Goal: Book appointment/travel/reservation

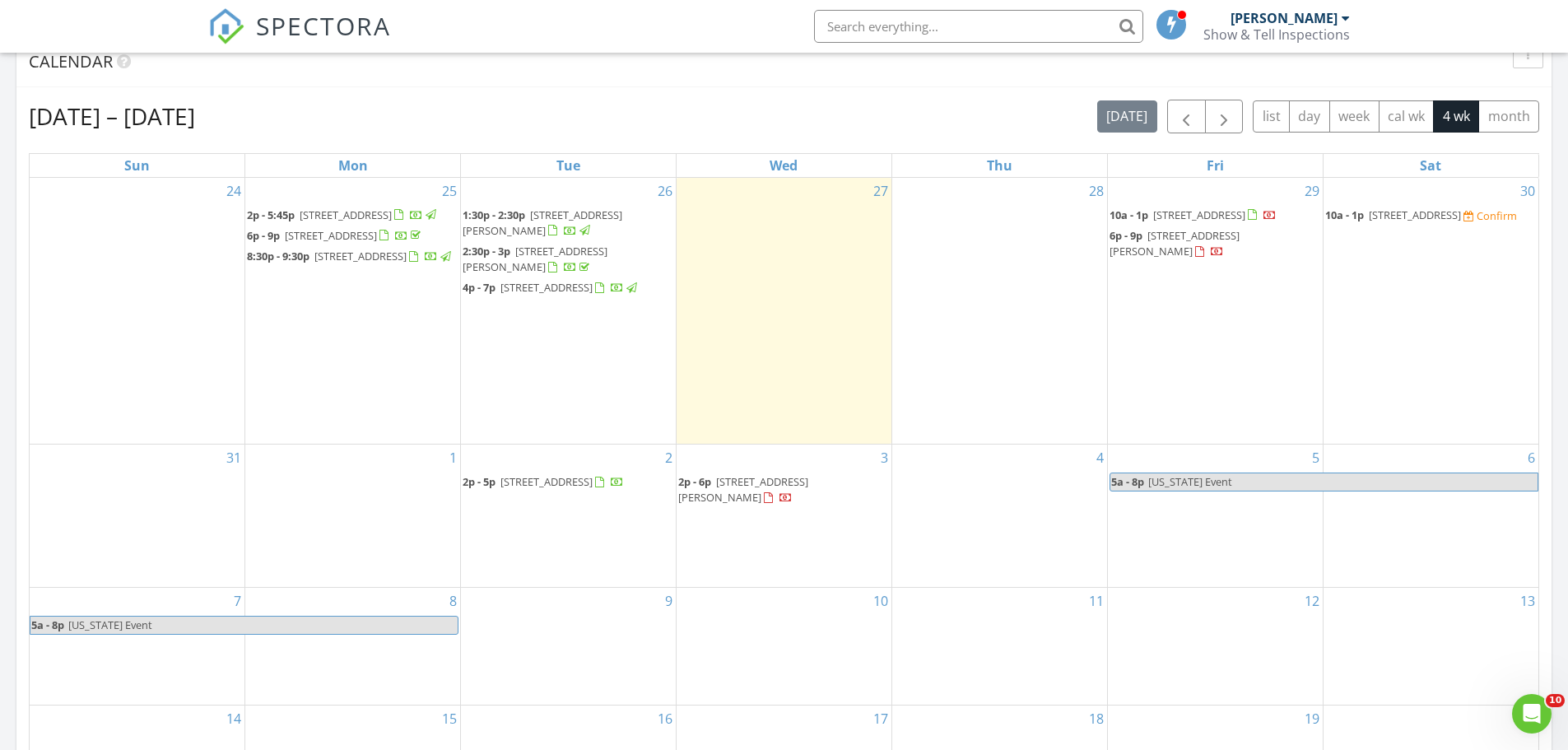
scroll to position [658, 0]
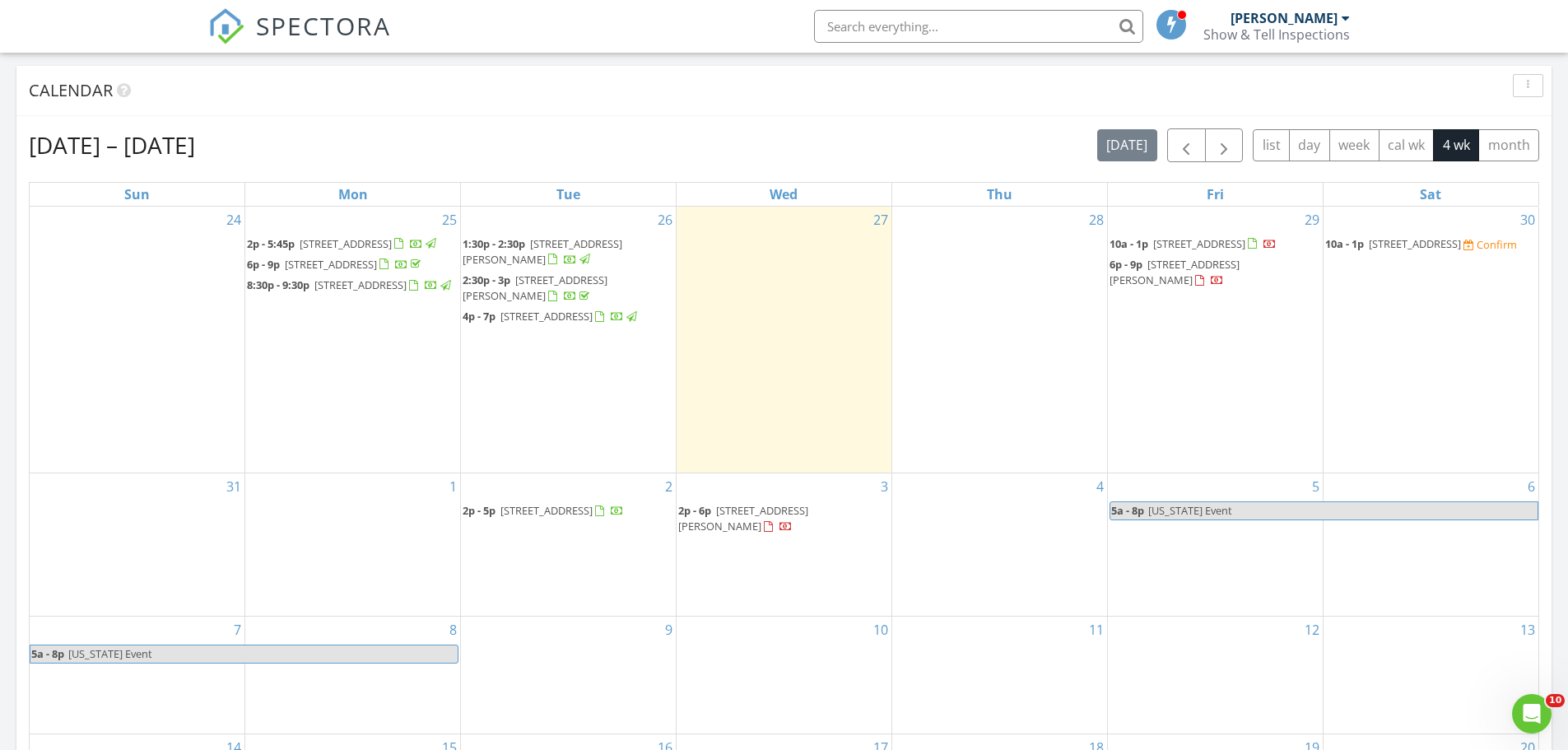
click at [1432, 246] on span "2301 Windsor Forest Dr, Louisville 40272" at bounding box center [1415, 243] width 92 height 15
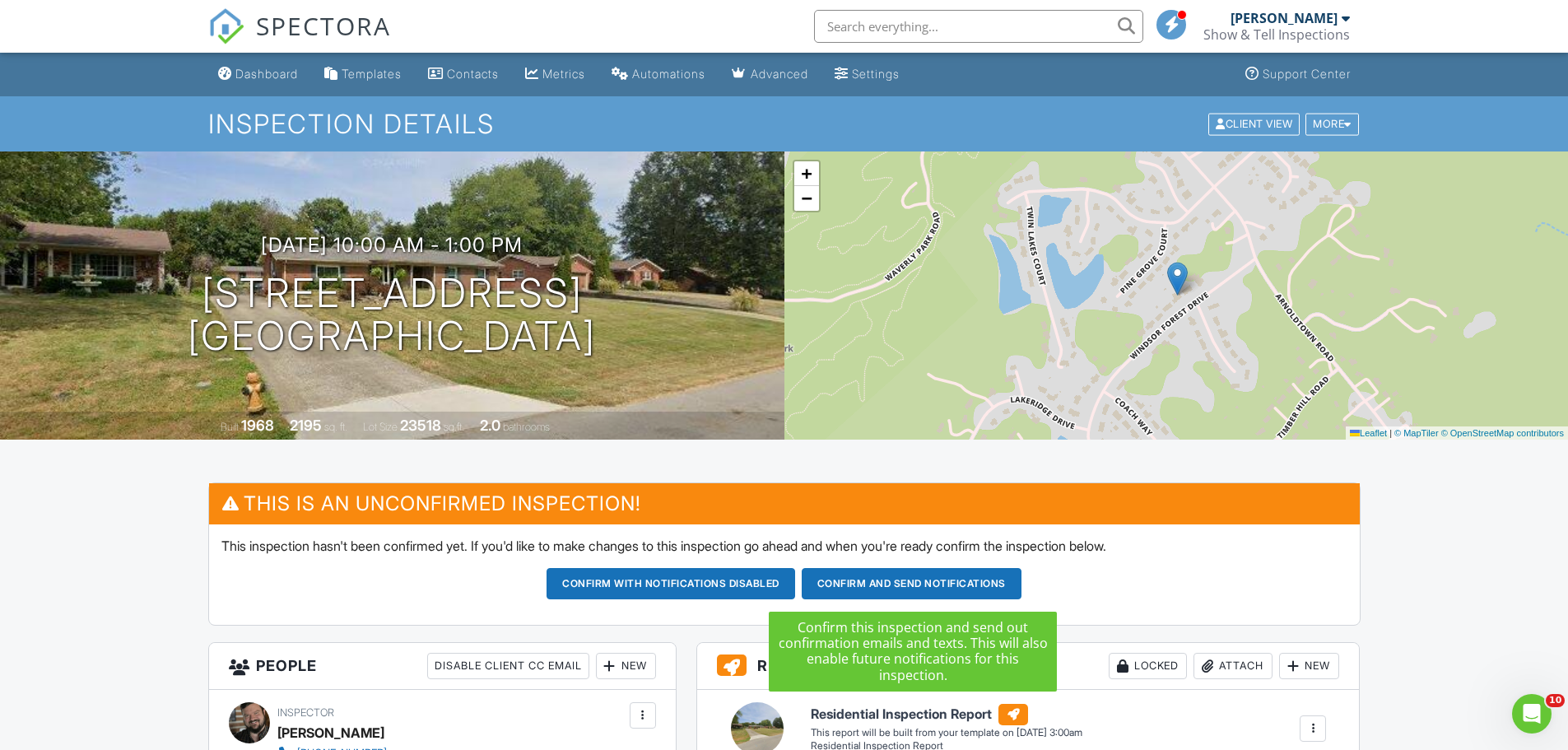
click at [795, 572] on button "Confirm and send notifications" at bounding box center [671, 583] width 249 height 31
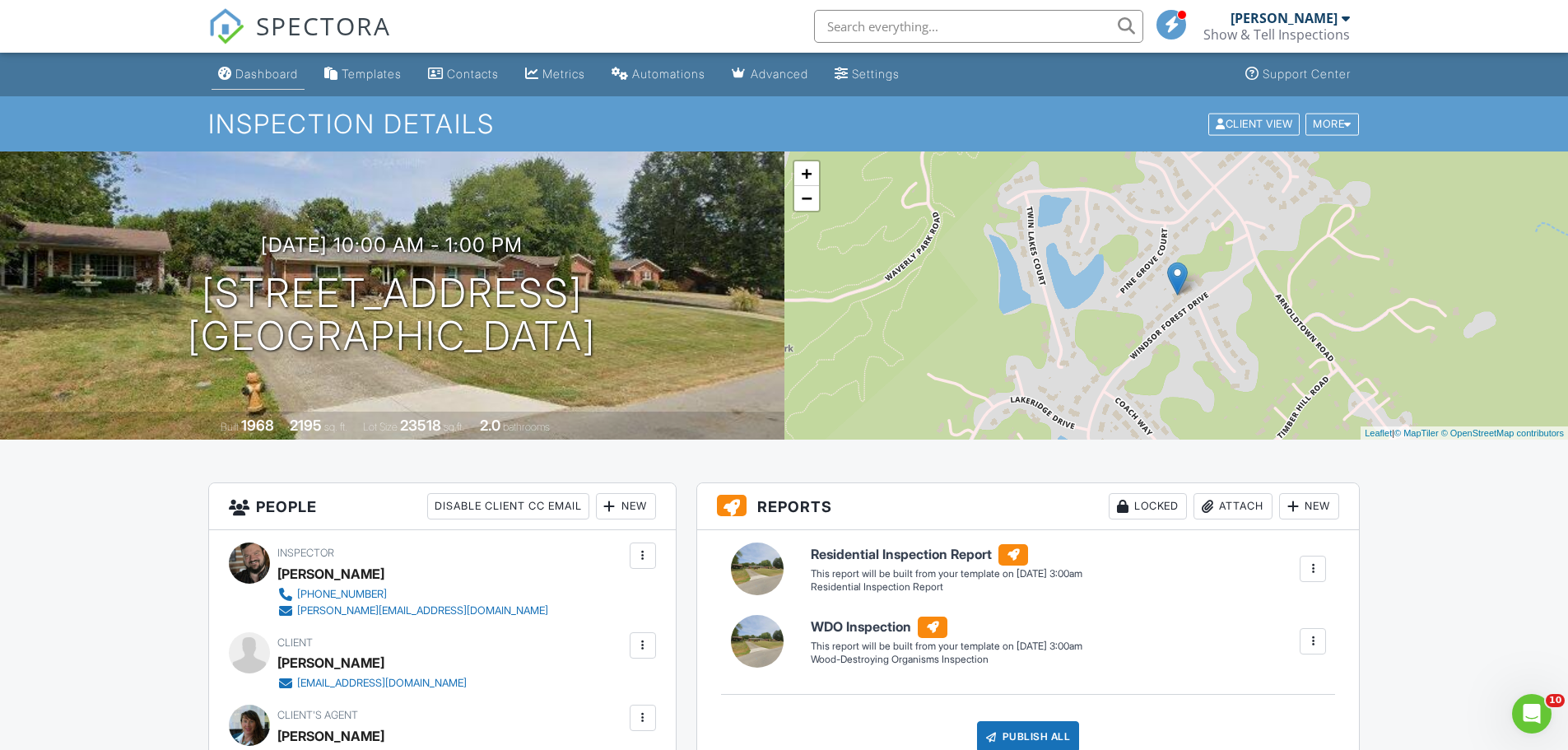
click at [269, 78] on div "Dashboard" at bounding box center [267, 74] width 62 height 14
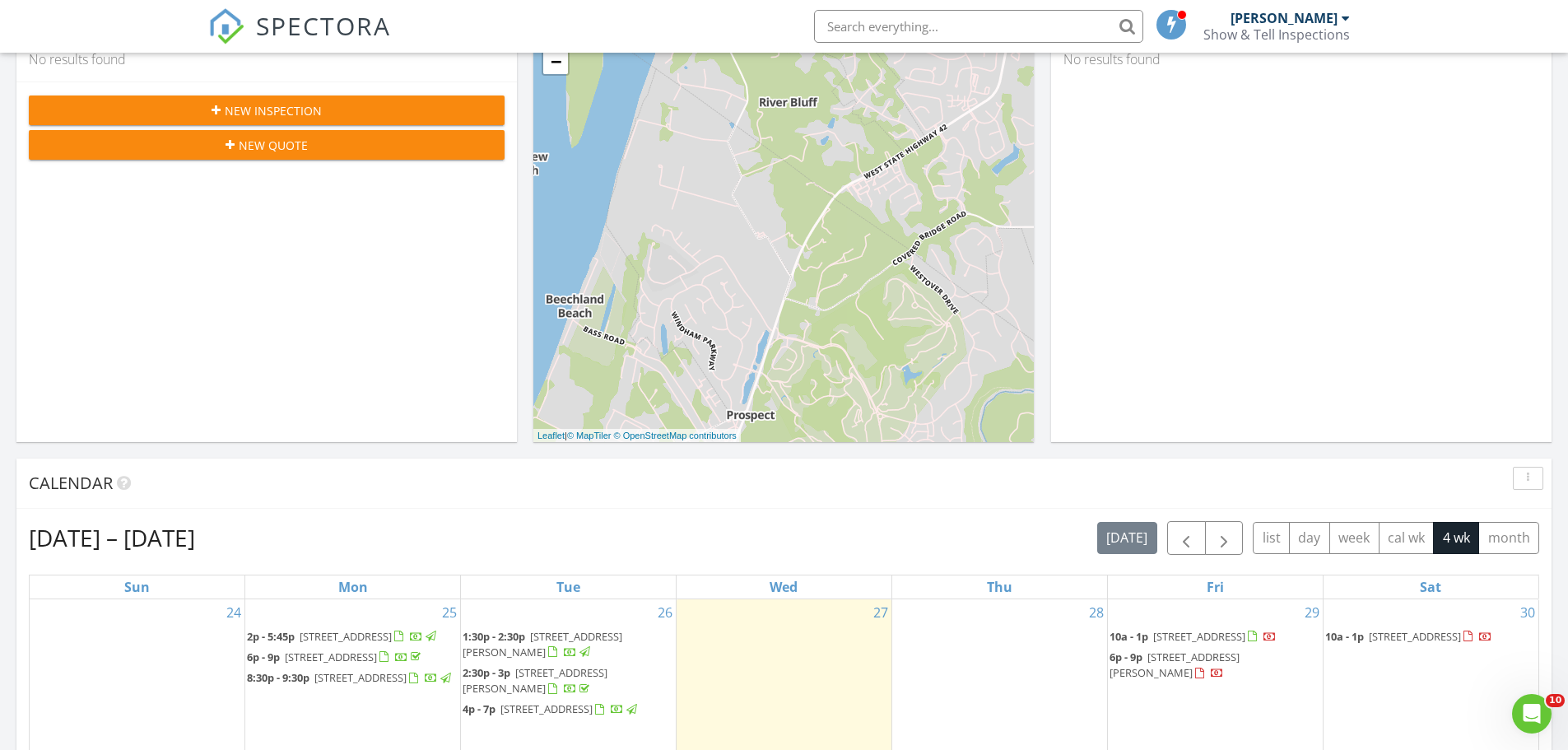
scroll to position [247, 0]
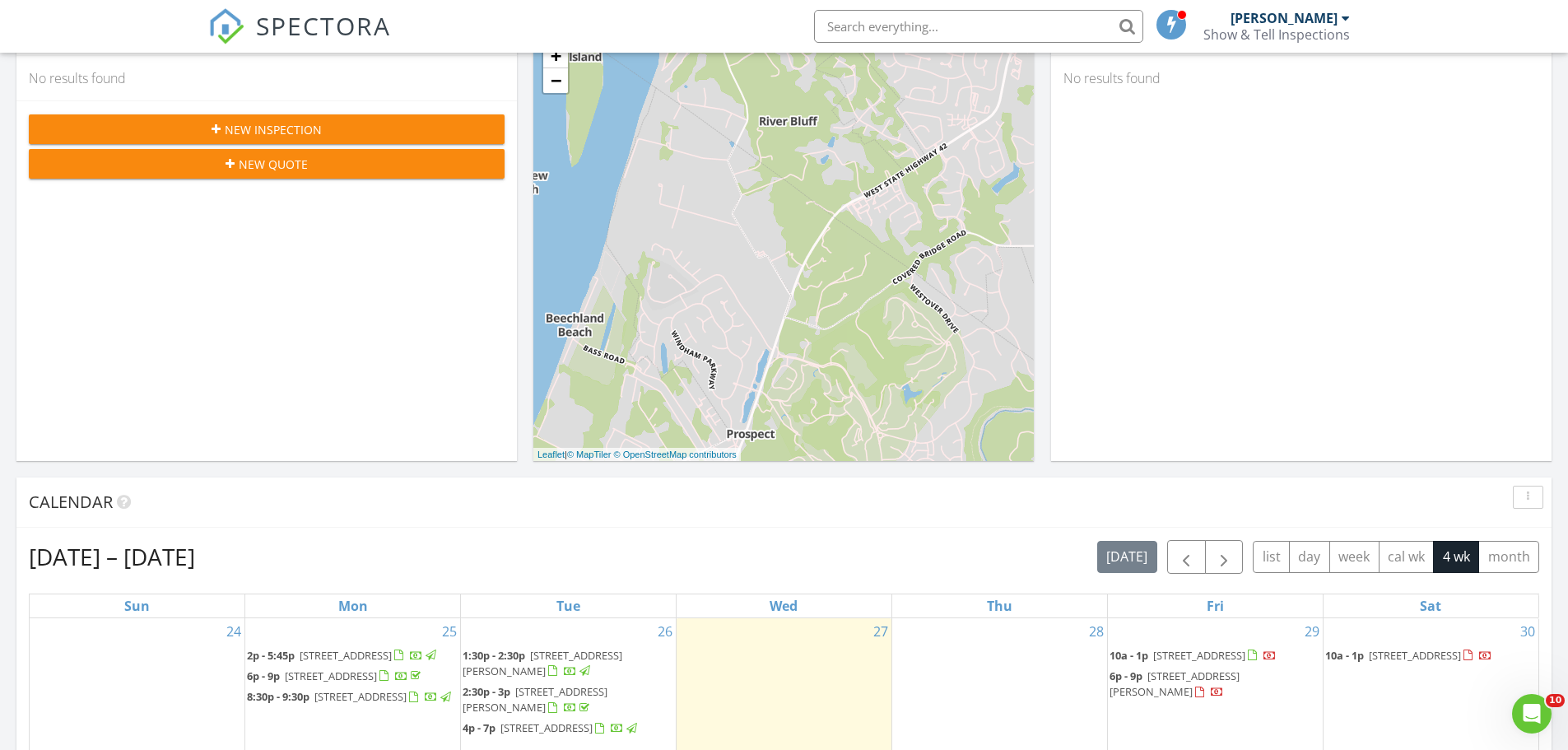
click at [263, 123] on span "New Inspection" at bounding box center [273, 129] width 97 height 17
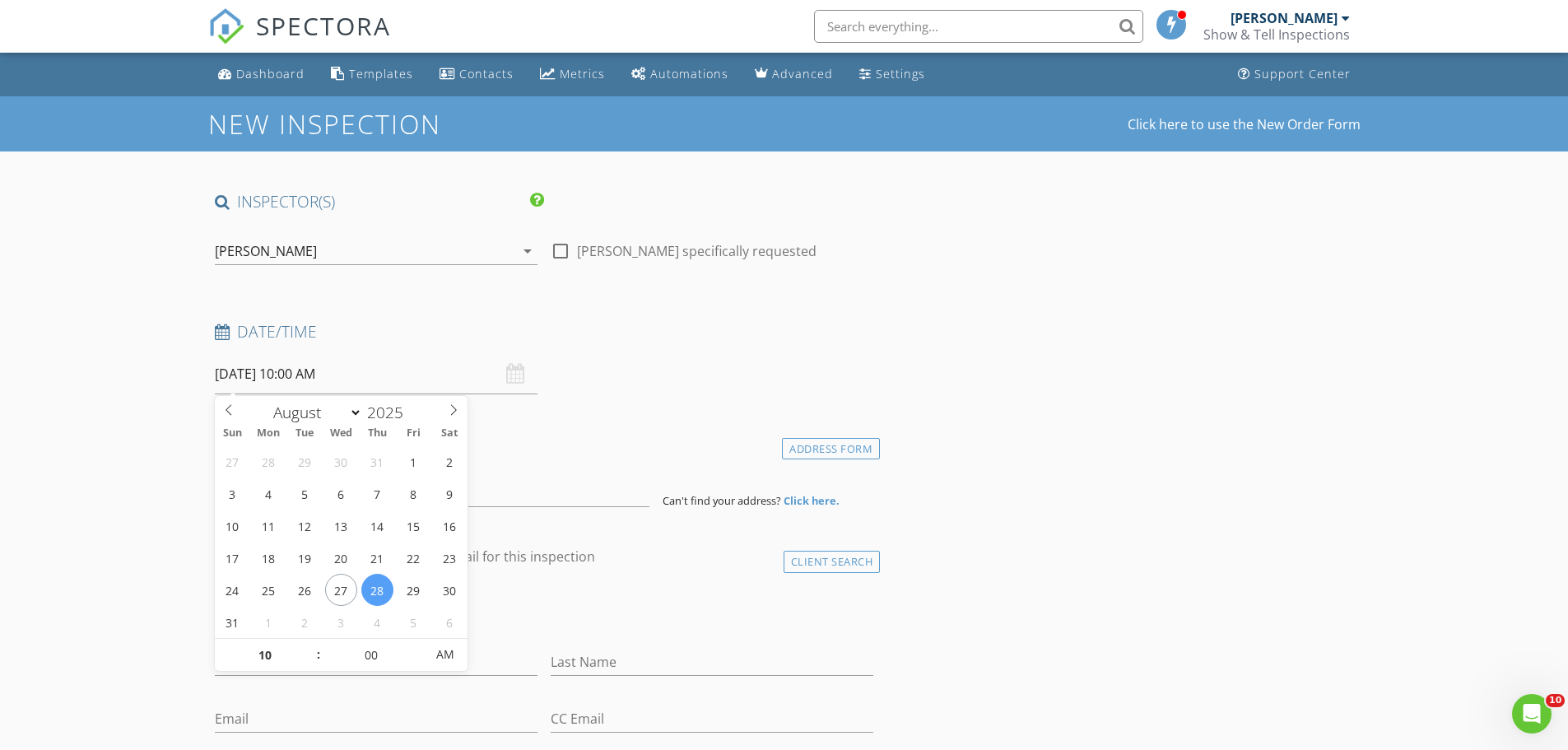
click at [243, 371] on input "08/28/2025 10:00 AM" at bounding box center [376, 373] width 323 height 40
type input "[DATE] 10:00 AM"
type input "11"
type input "08/30/2025 11:00 AM"
click at [312, 642] on span at bounding box center [310, 647] width 12 height 17
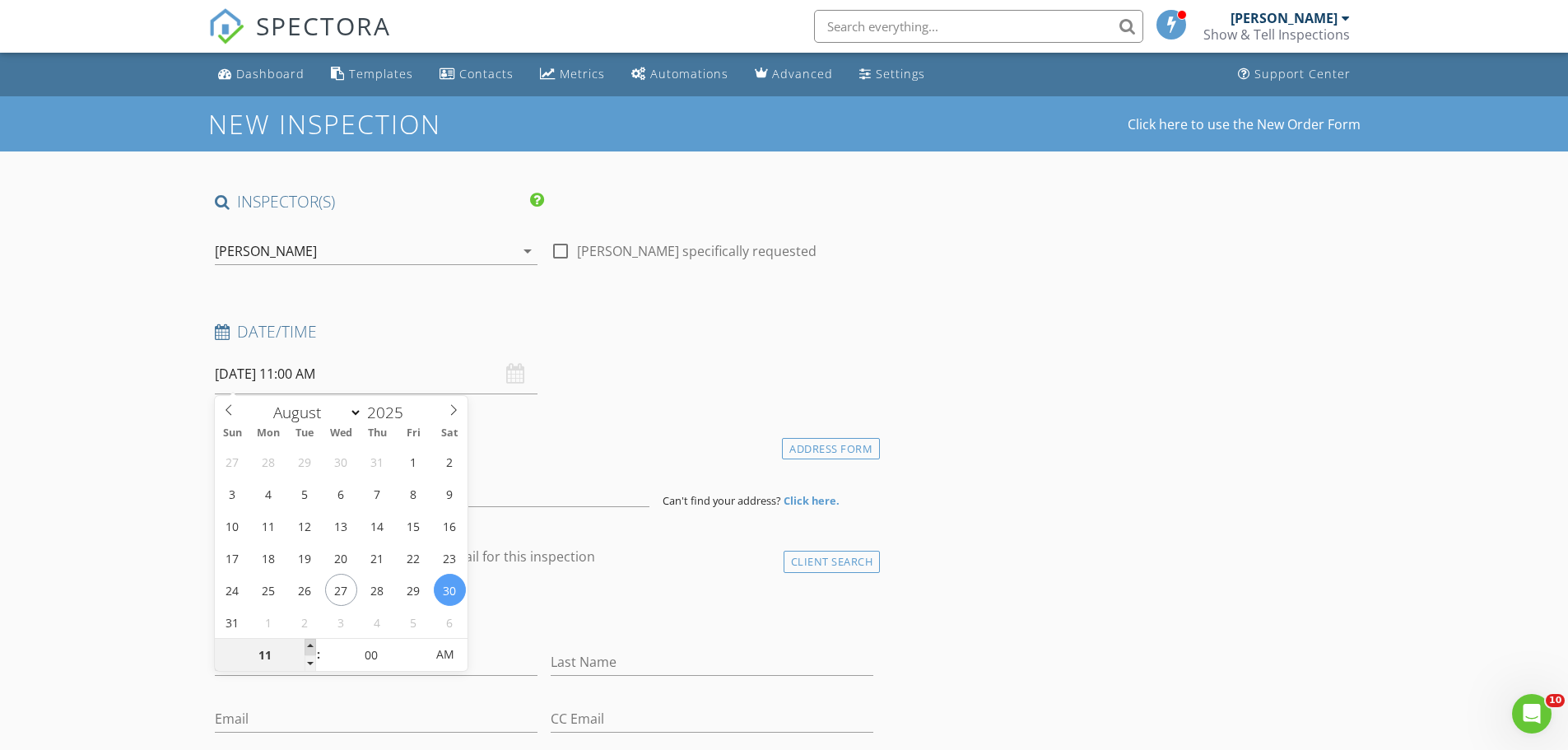
type input "12"
type input "08/30/2025 12:00 PM"
click at [312, 642] on span at bounding box center [310, 647] width 12 height 17
type input "01"
type input "08/30/2025 1:00 PM"
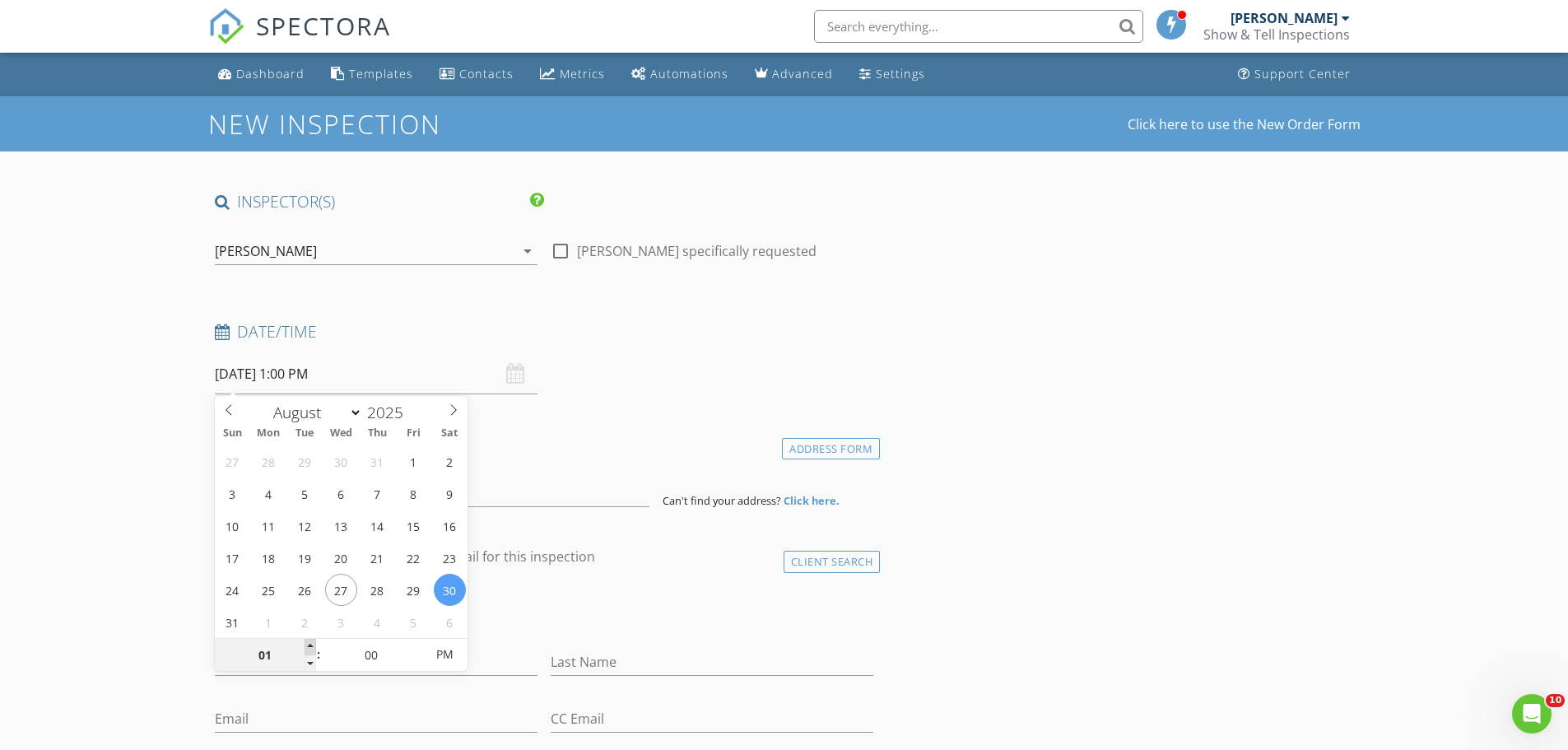
click at [312, 642] on span at bounding box center [310, 647] width 12 height 17
type input "02"
type input "08/30/2025 2:00 PM"
click at [312, 642] on span at bounding box center [310, 647] width 12 height 17
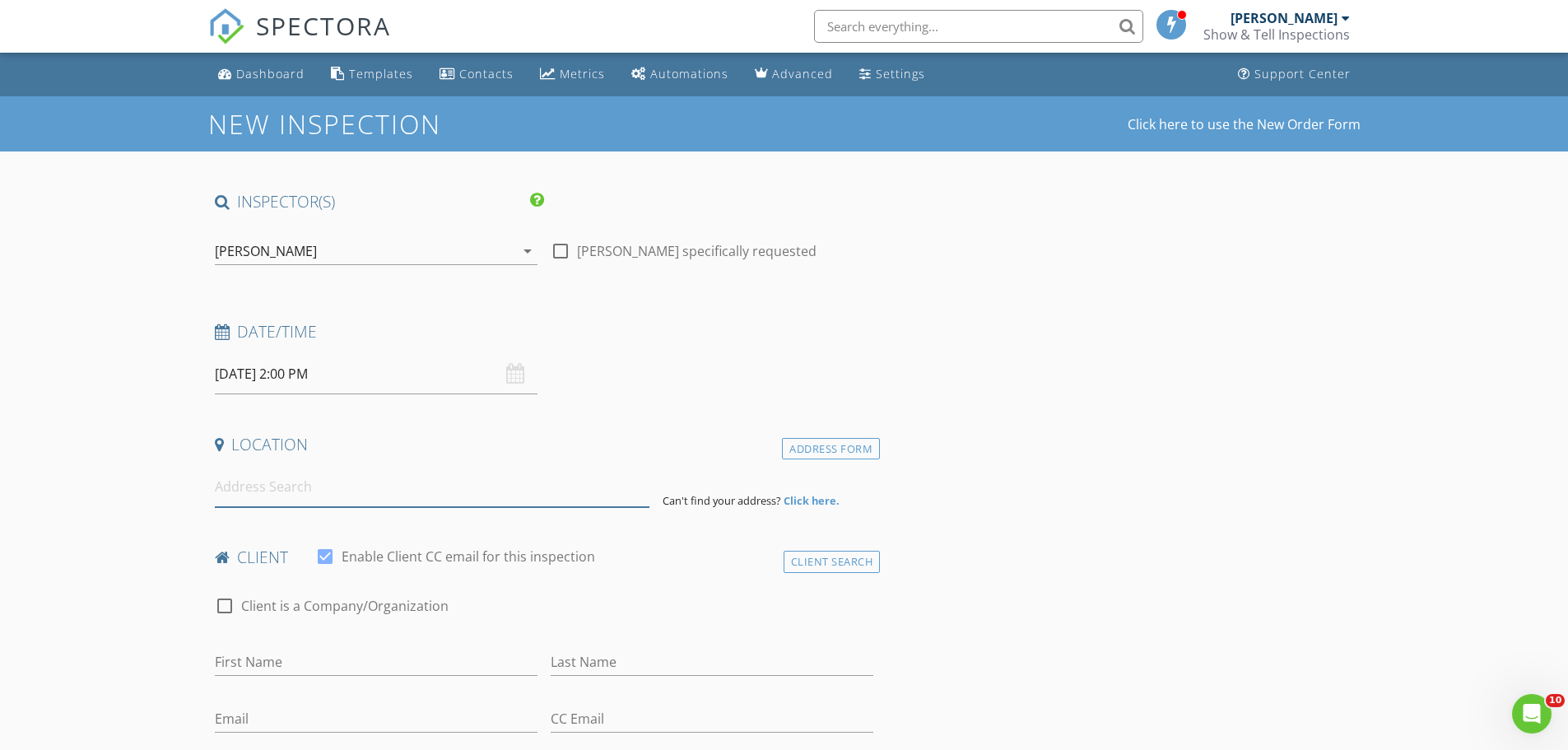
click at [297, 498] on input at bounding box center [432, 486] width 435 height 40
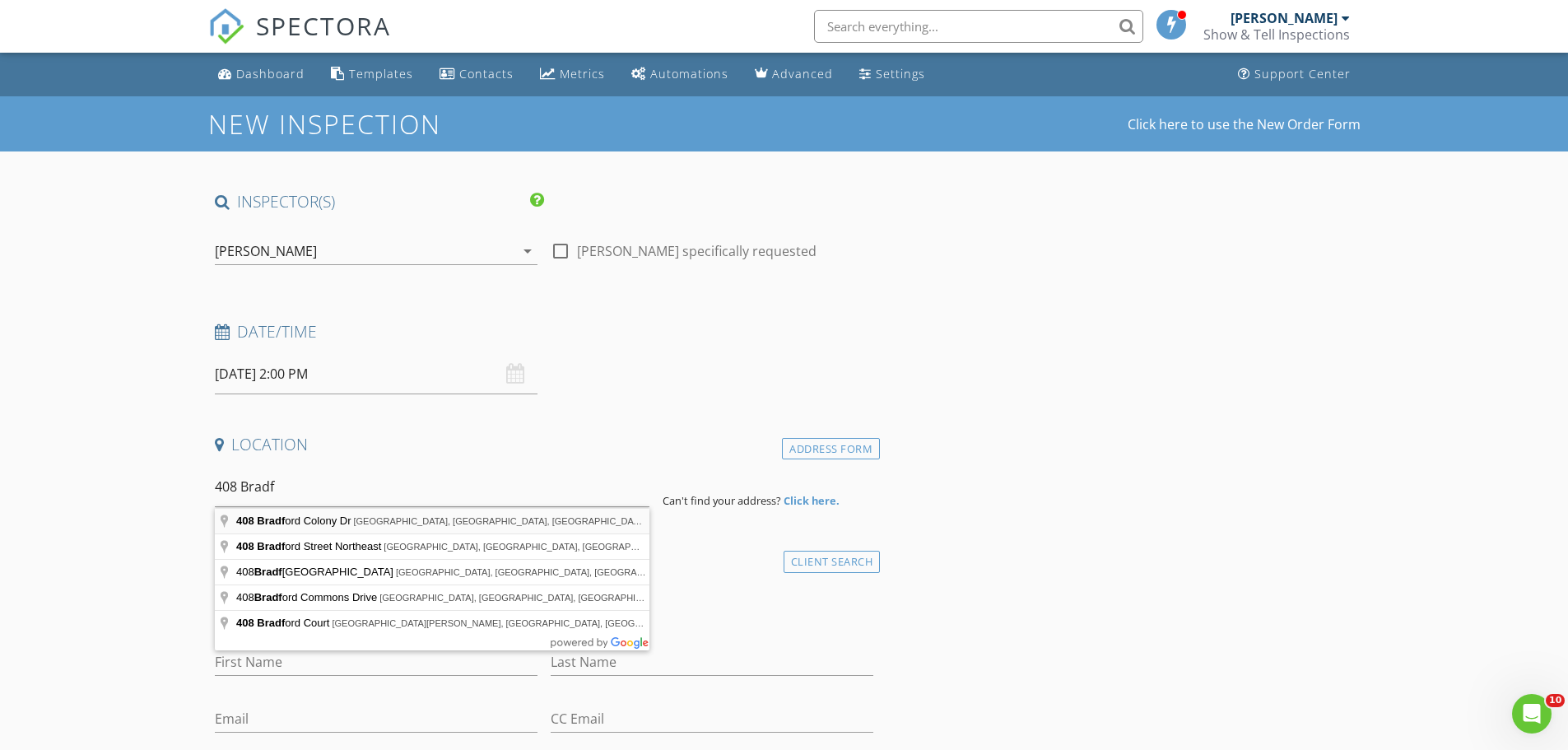
type input "408 Bradford Colony Dr, Lexington, KY, USA"
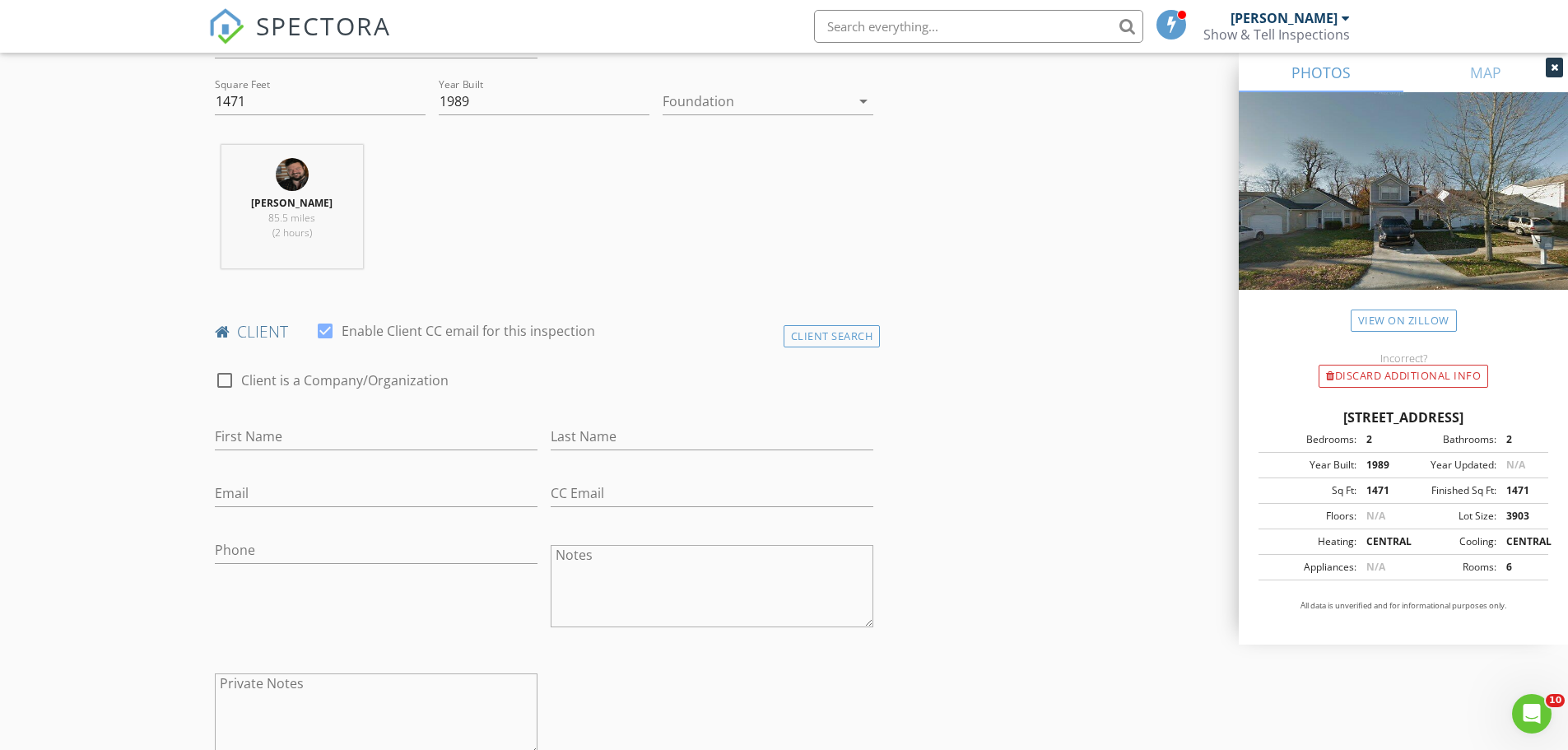
scroll to position [576, 0]
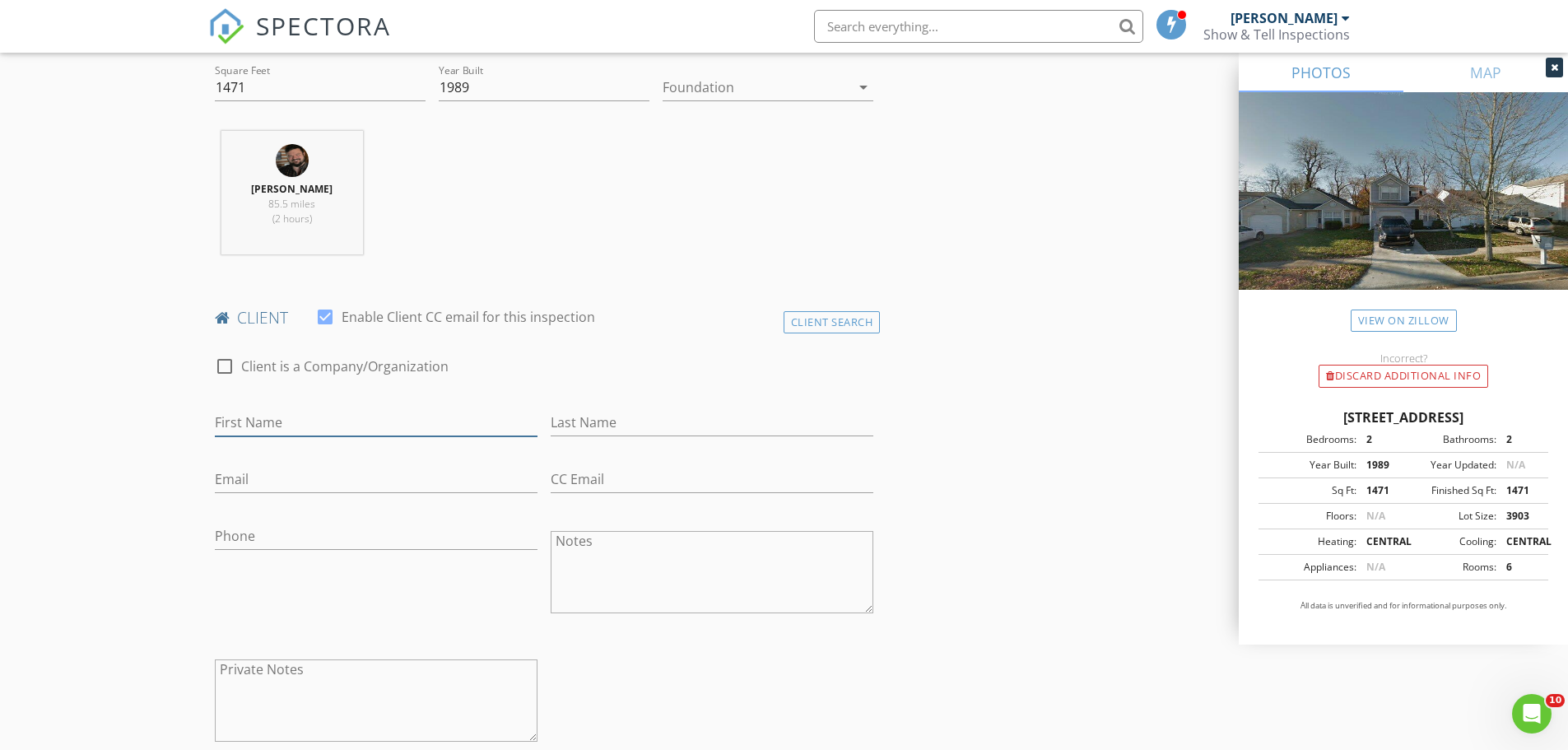
click at [304, 427] on input "First Name" at bounding box center [376, 422] width 323 height 28
type input "Jerry"
type input "Curtis"
type input "859-361-2003"
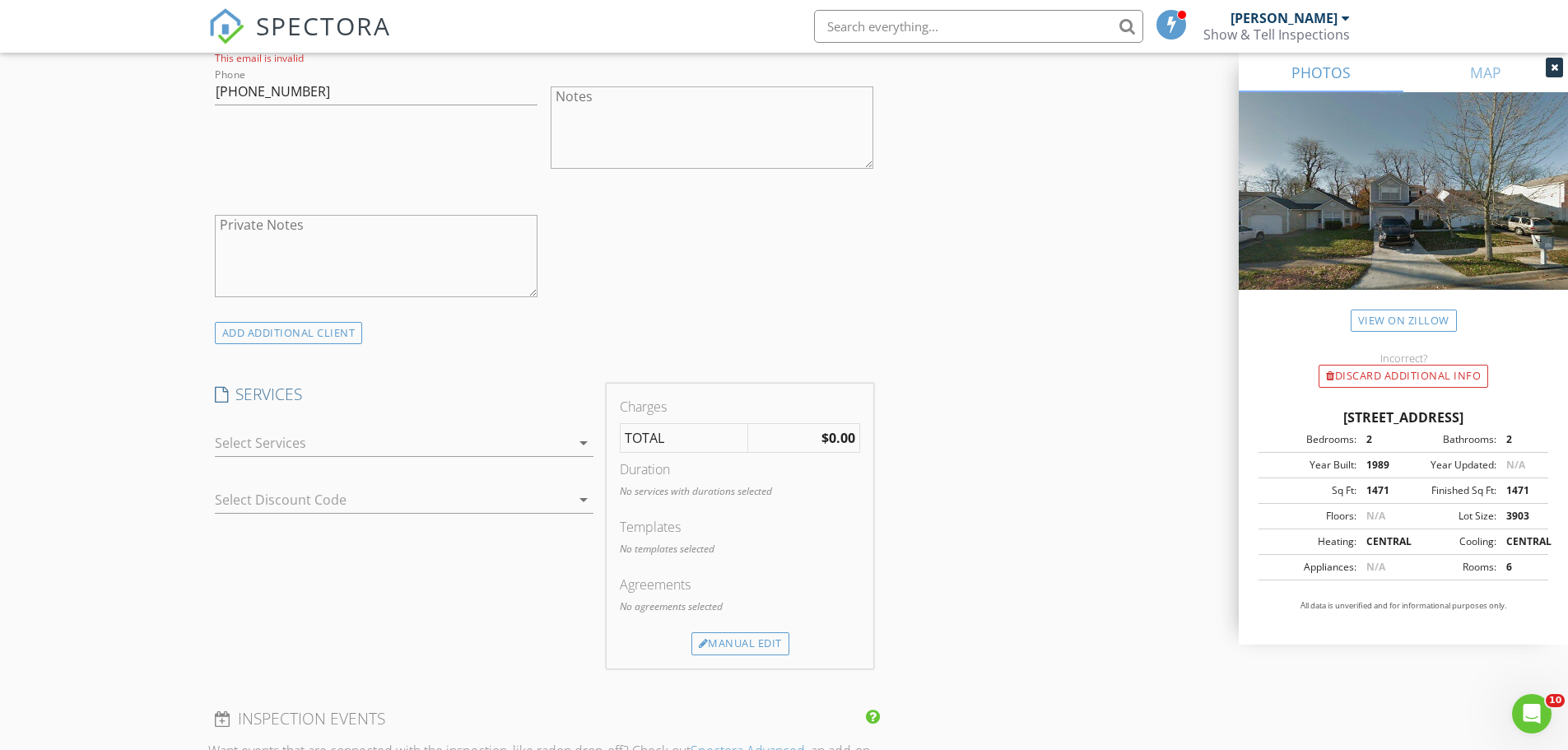
scroll to position [1070, 0]
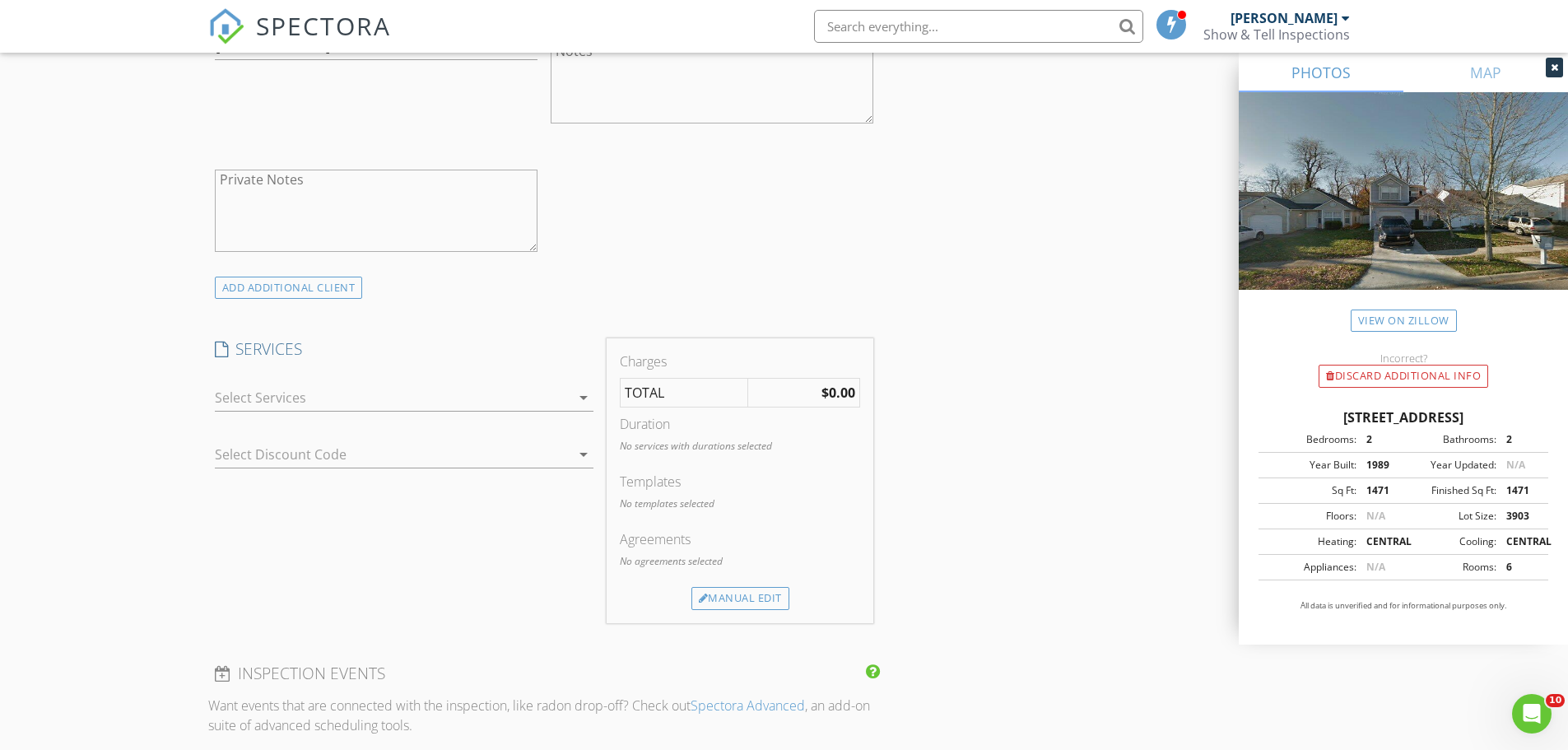
click at [324, 383] on div "check_box_outline_blank Residential Inspection Our Residential Inspection is wh…" at bounding box center [404, 401] width 379 height 53
click at [314, 411] on div "arrow_drop_down" at bounding box center [404, 397] width 379 height 28
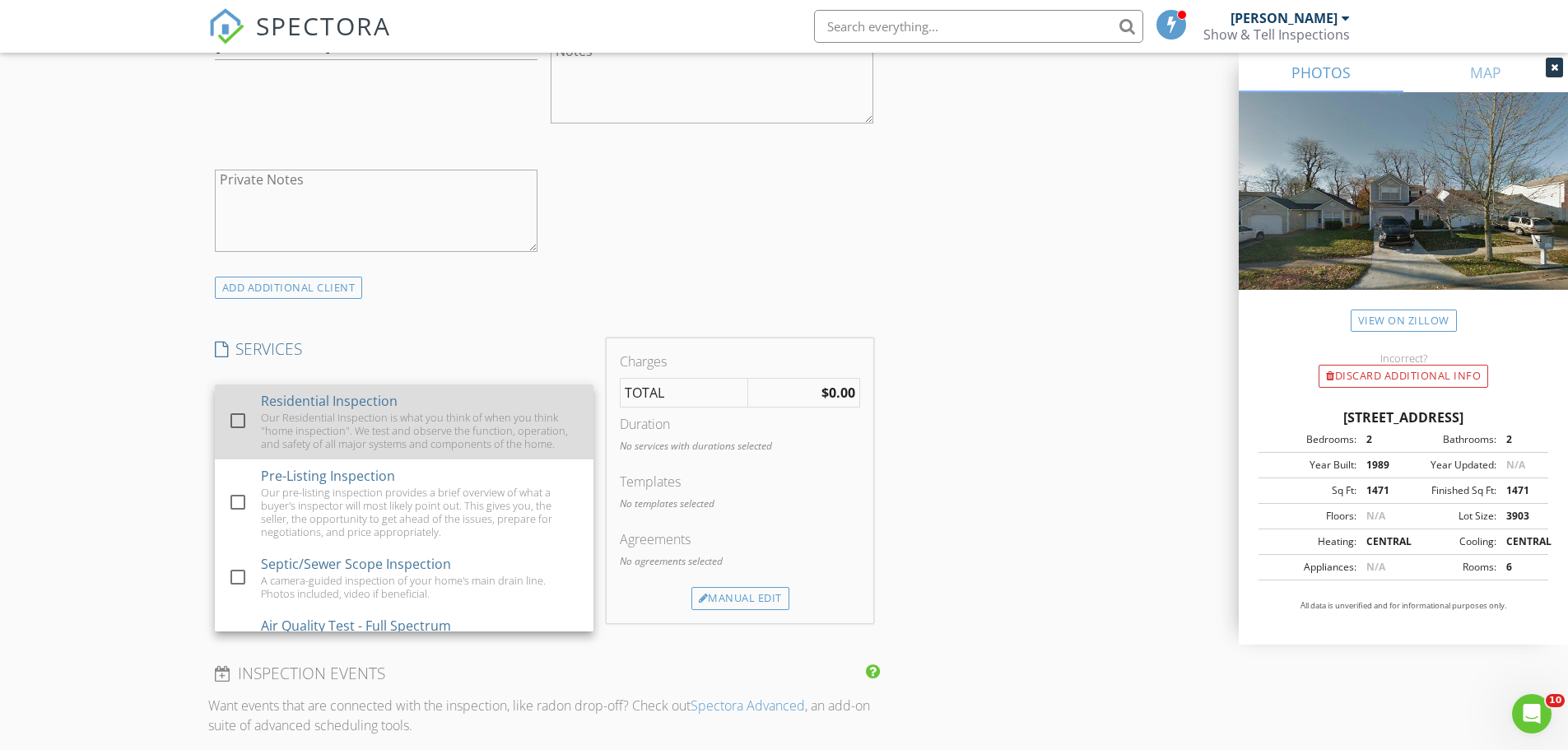
click at [247, 422] on div at bounding box center [237, 419] width 28 height 28
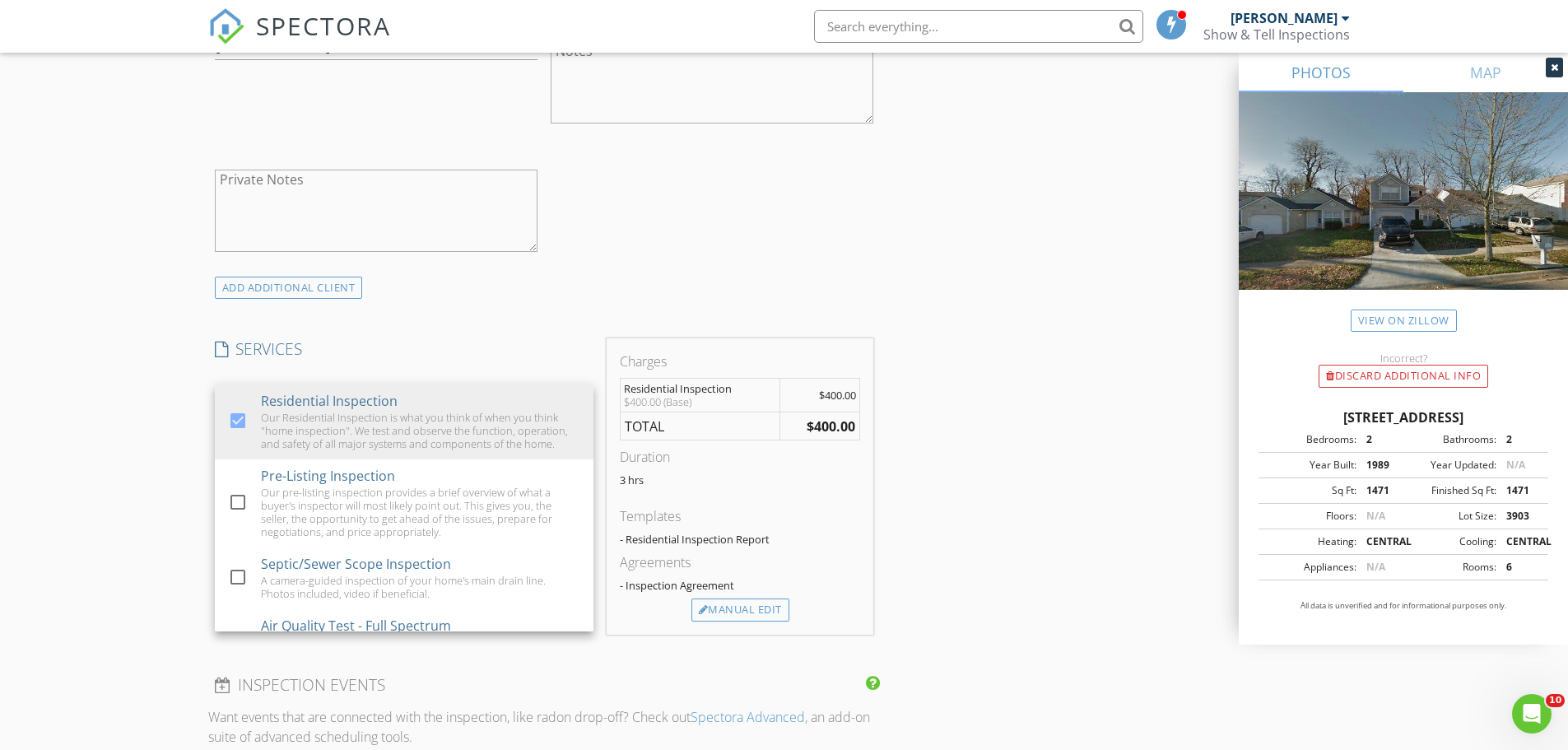
click at [114, 473] on div "New Inspection Click here to use the New Order Form INSPECTOR(S) check_box Bran…" at bounding box center [784, 451] width 1568 height 2848
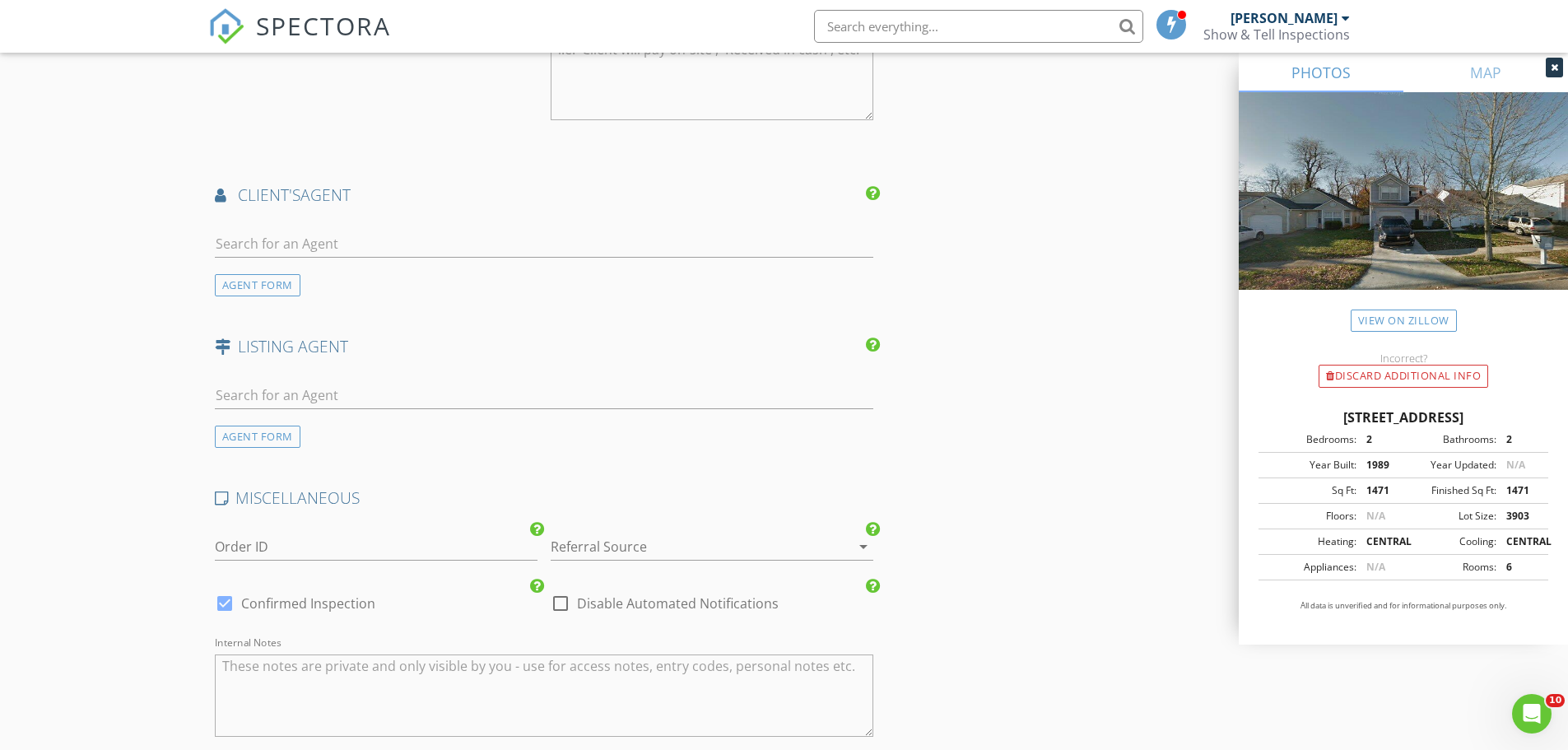
scroll to position [1893, 0]
click at [624, 548] on div at bounding box center [688, 540] width 276 height 27
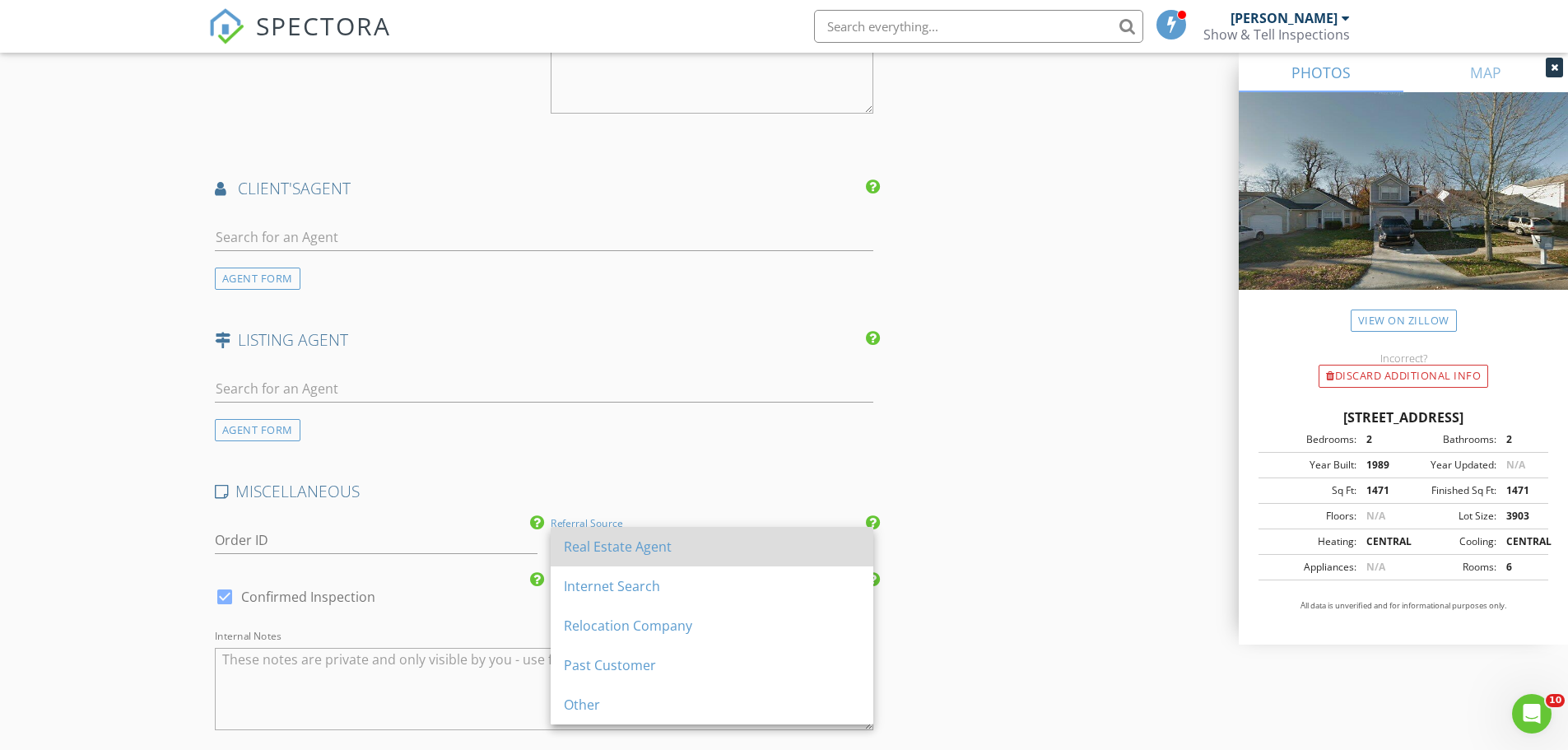
click at [626, 555] on div "Real Estate Agent" at bounding box center [711, 547] width 296 height 20
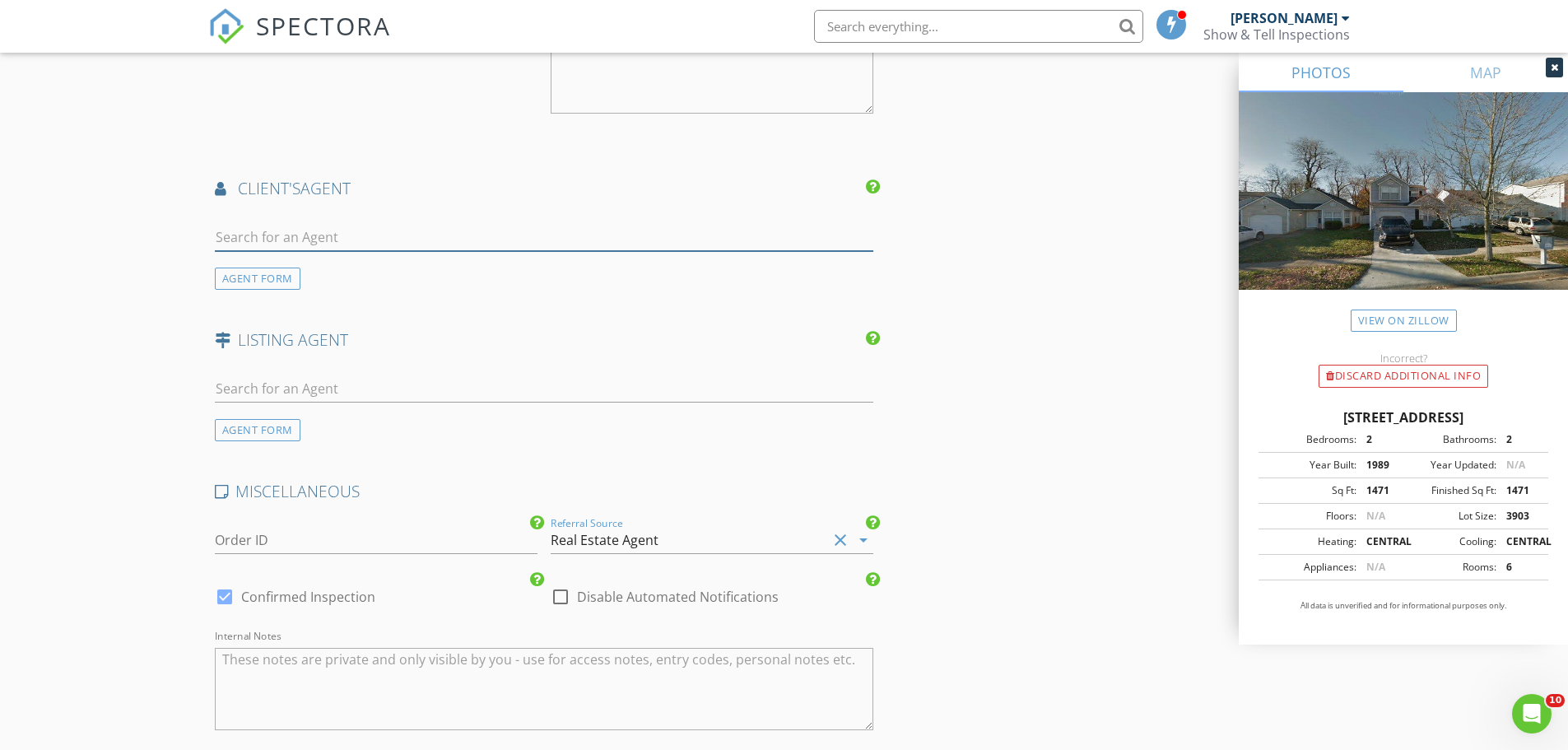
click at [383, 228] on input "text" at bounding box center [545, 237] width 660 height 28
type input "bran"
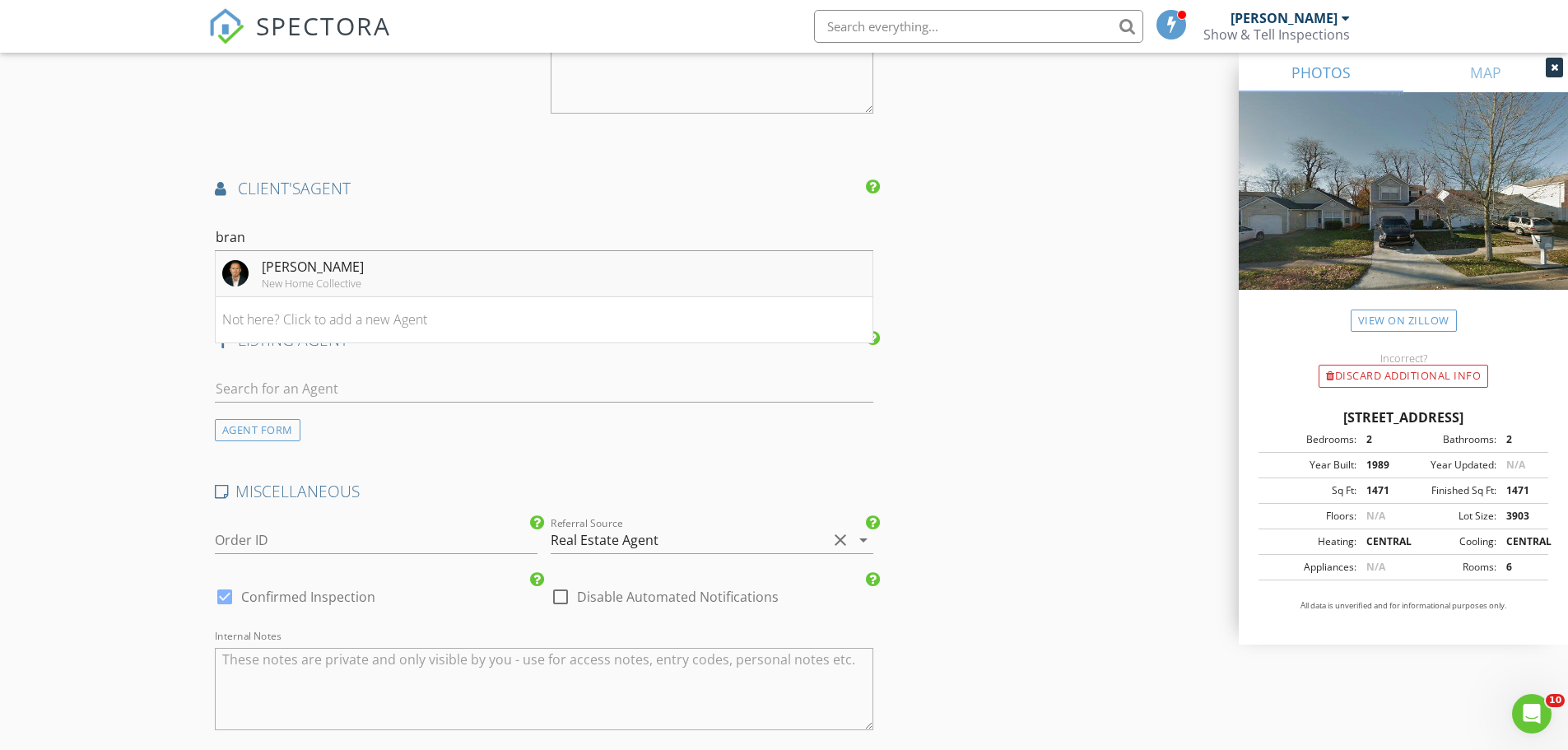
click at [260, 280] on div "Brandon Cox New Home Collective" at bounding box center [292, 273] width 141 height 33
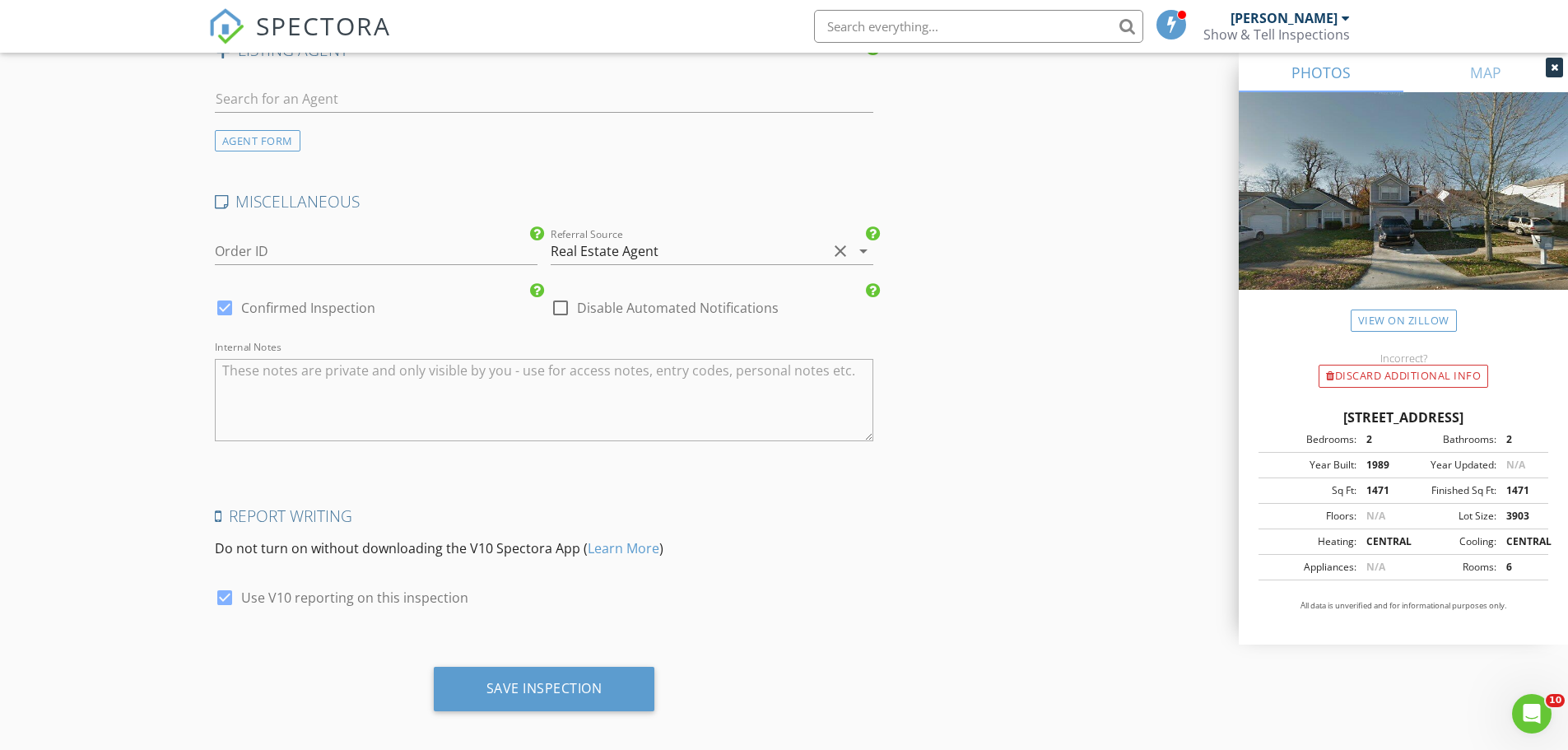
scroll to position [2570, 0]
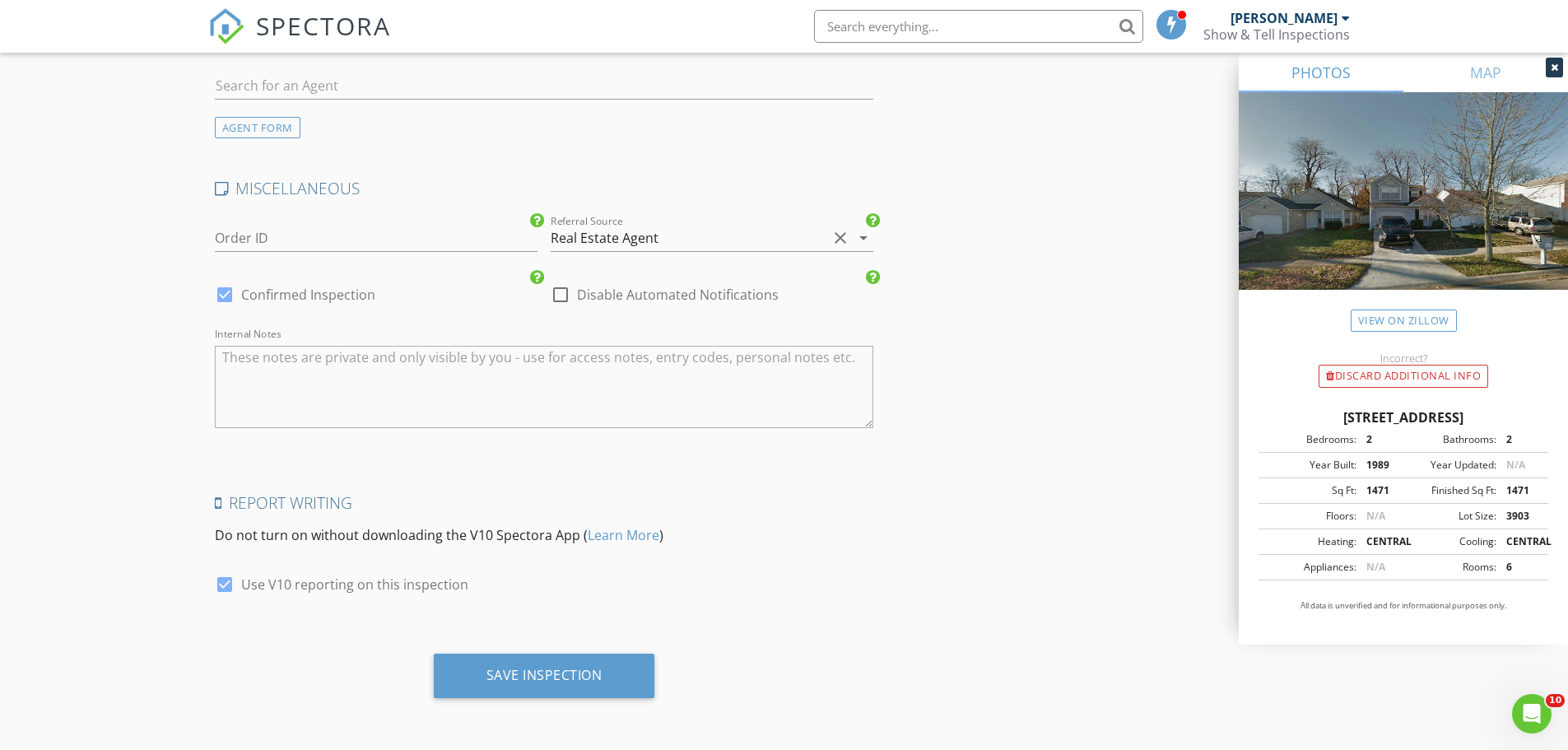
click at [227, 299] on div at bounding box center [224, 294] width 28 height 28
checkbox input "false"
checkbox input "true"
click at [554, 682] on div "Save Inspection" at bounding box center [544, 674] width 116 height 17
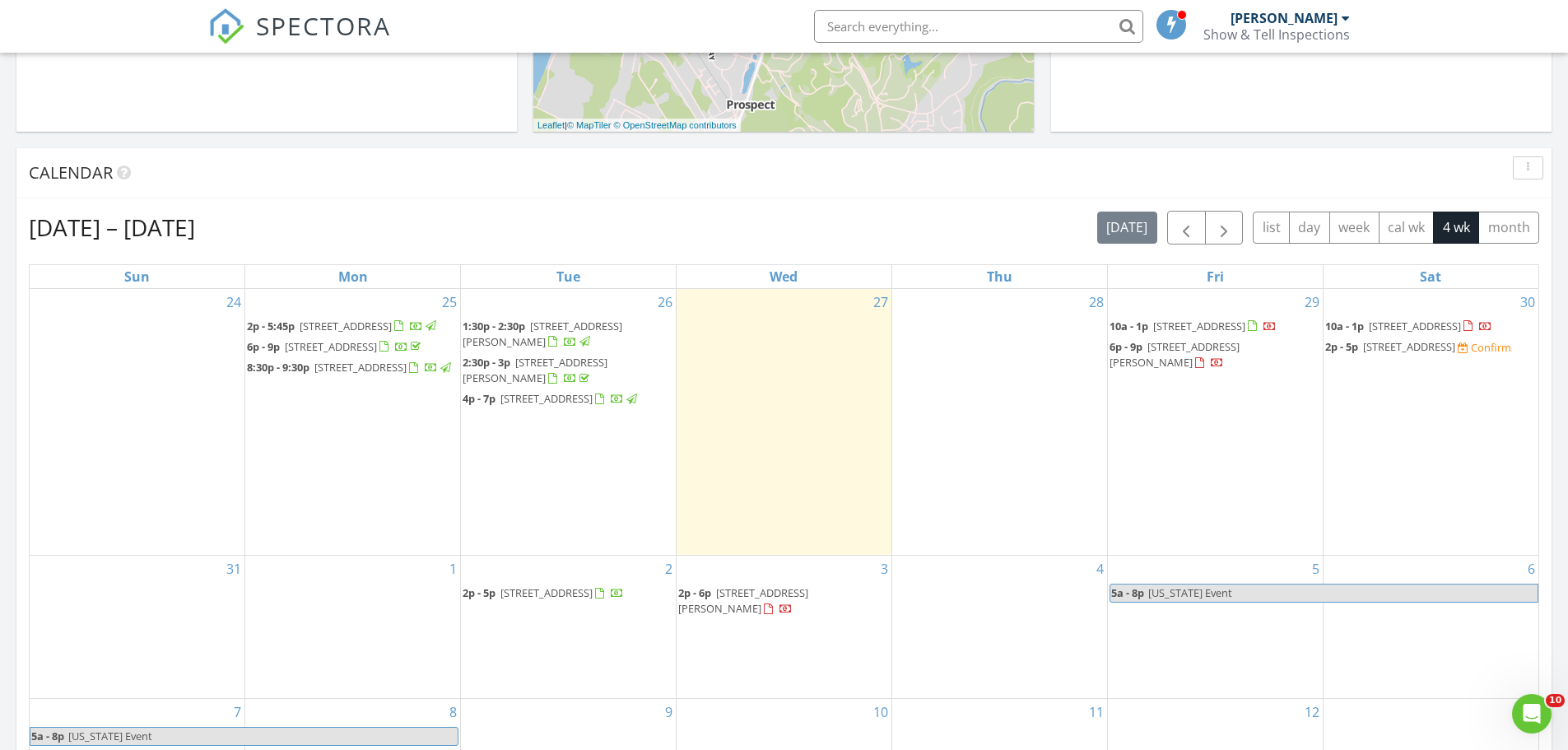
scroll to position [658, 0]
